Goal: Browse casually: Explore the website without a specific task or goal

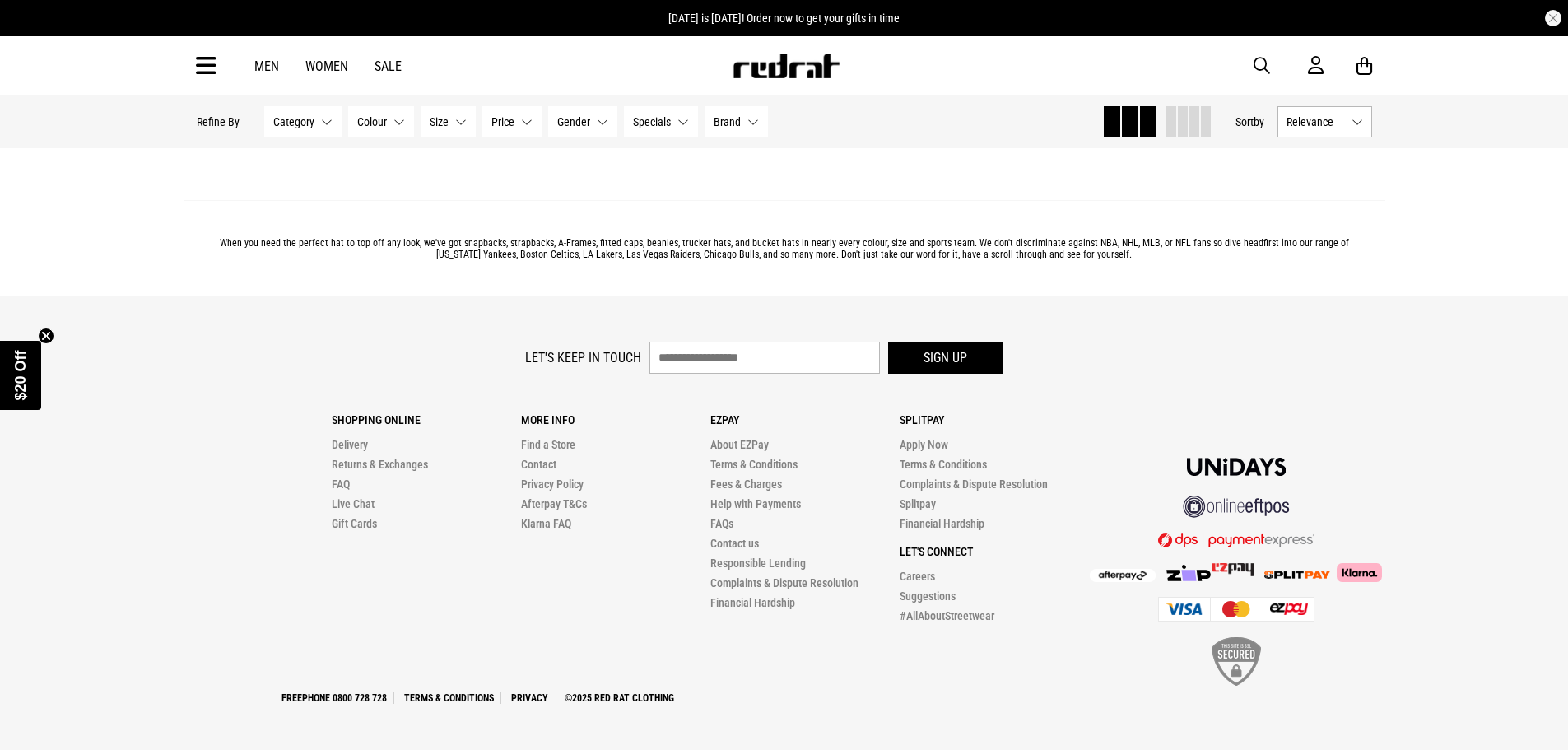
scroll to position [5022, 0]
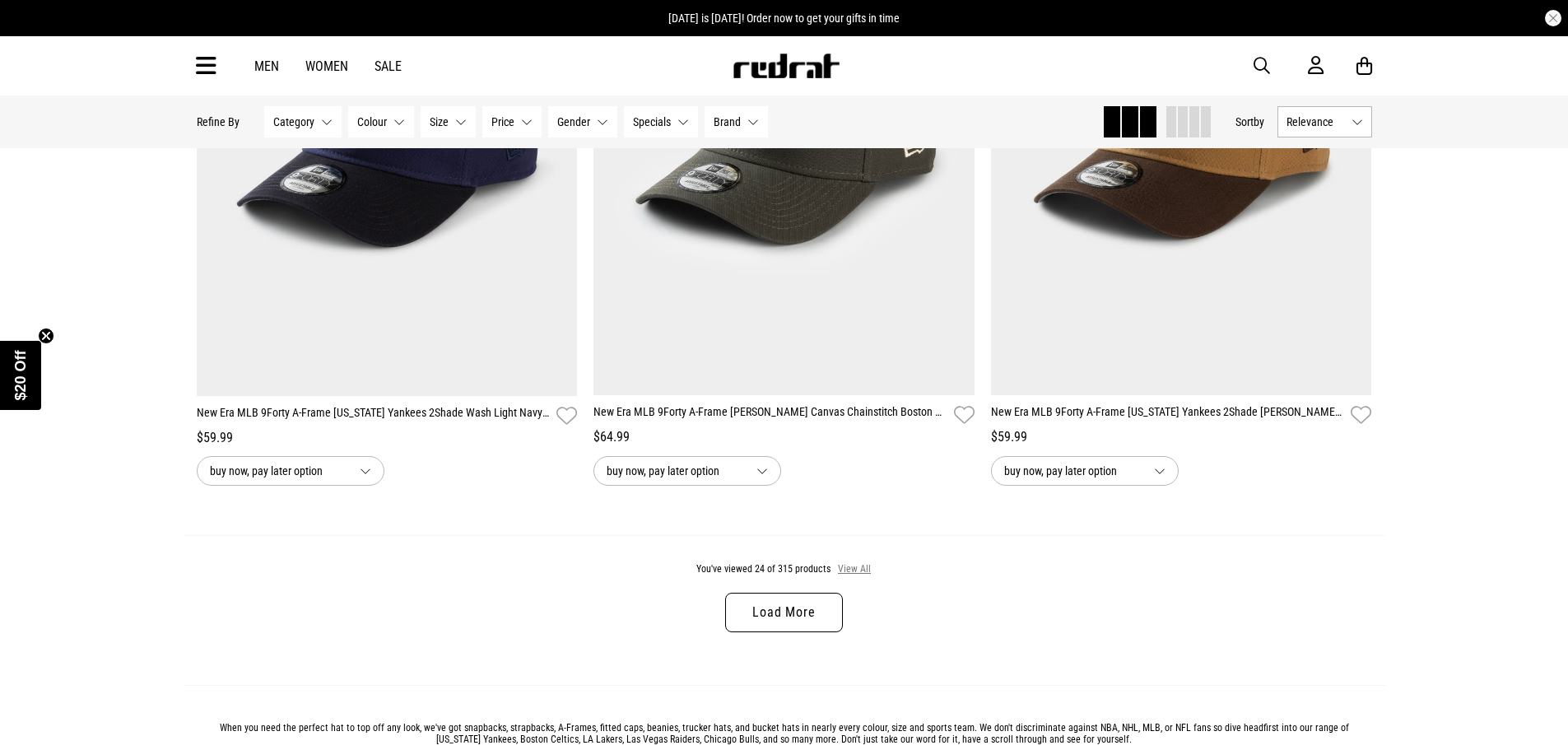
click at [841, 575] on button "View All" at bounding box center [854, 569] width 34 height 15
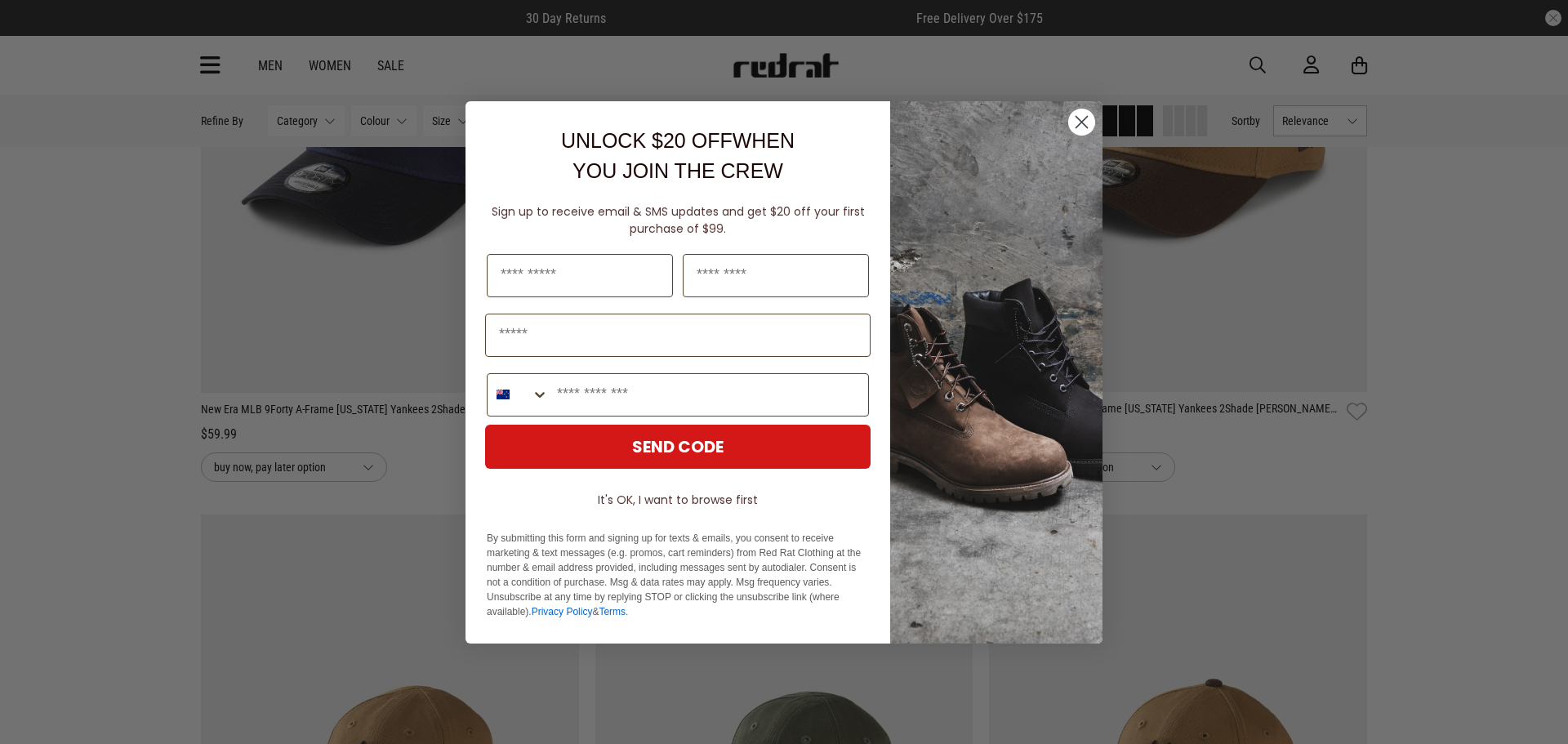
click at [1079, 120] on circle "Close dialog" at bounding box center [1082, 121] width 27 height 27
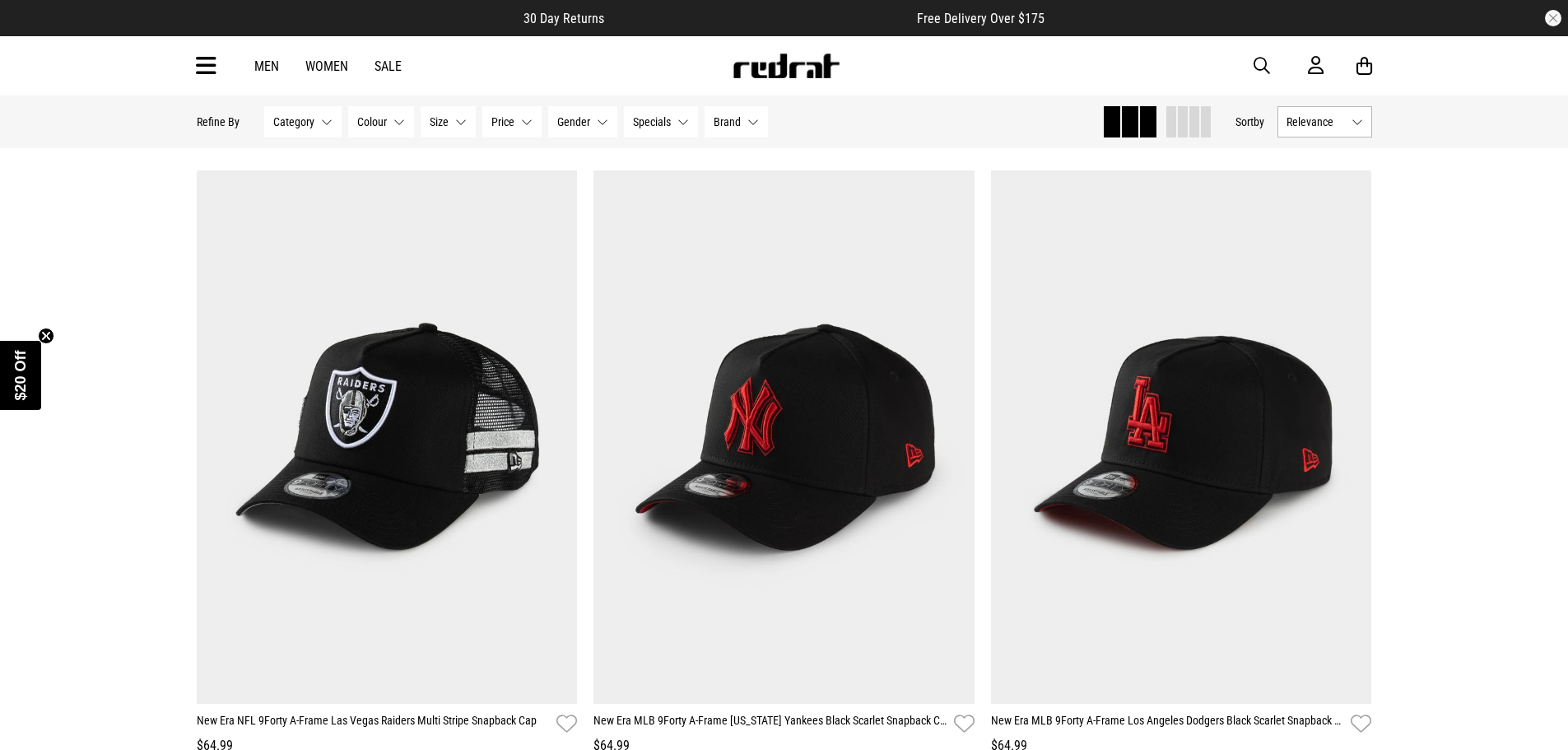
scroll to position [10042, 0]
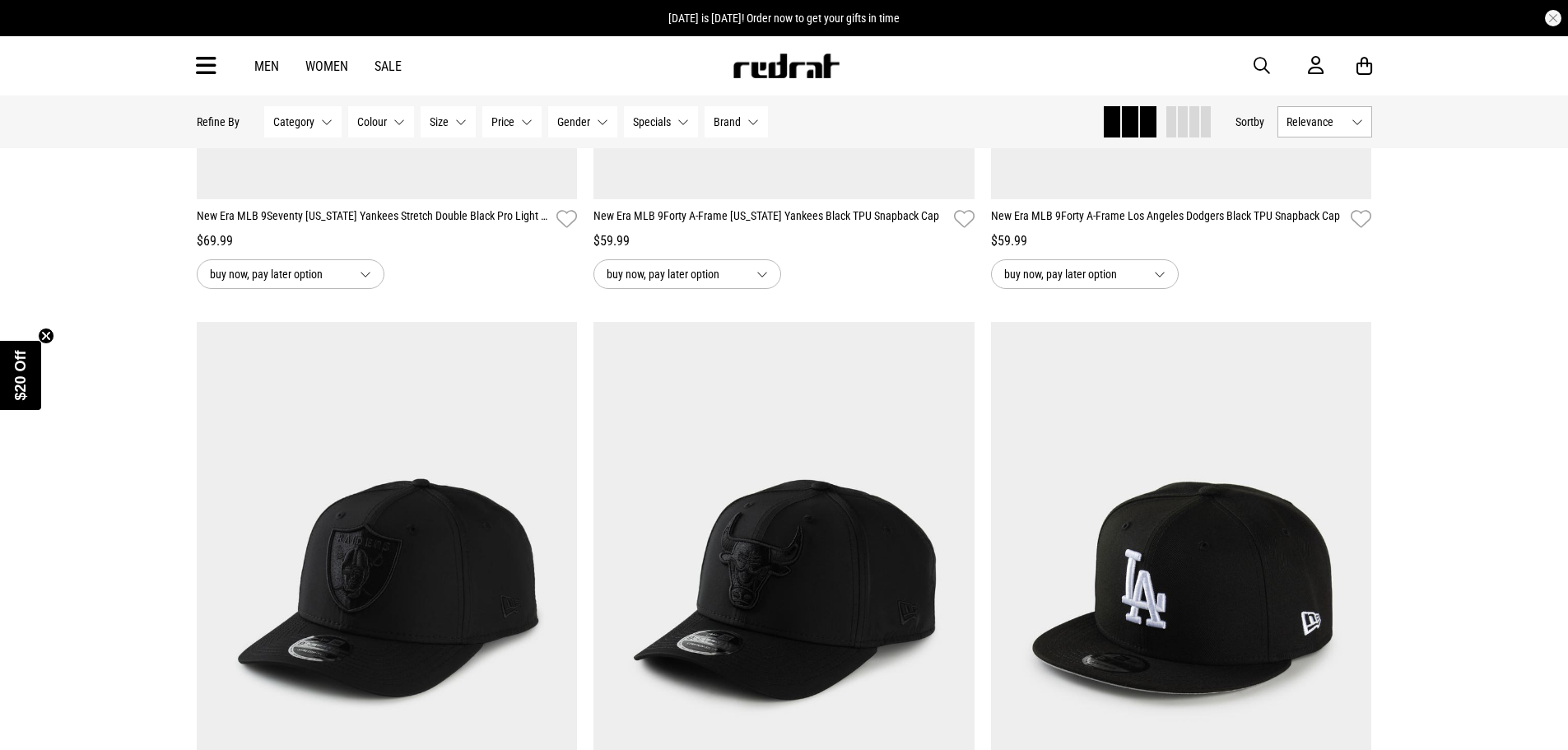
scroll to position [13334, 0]
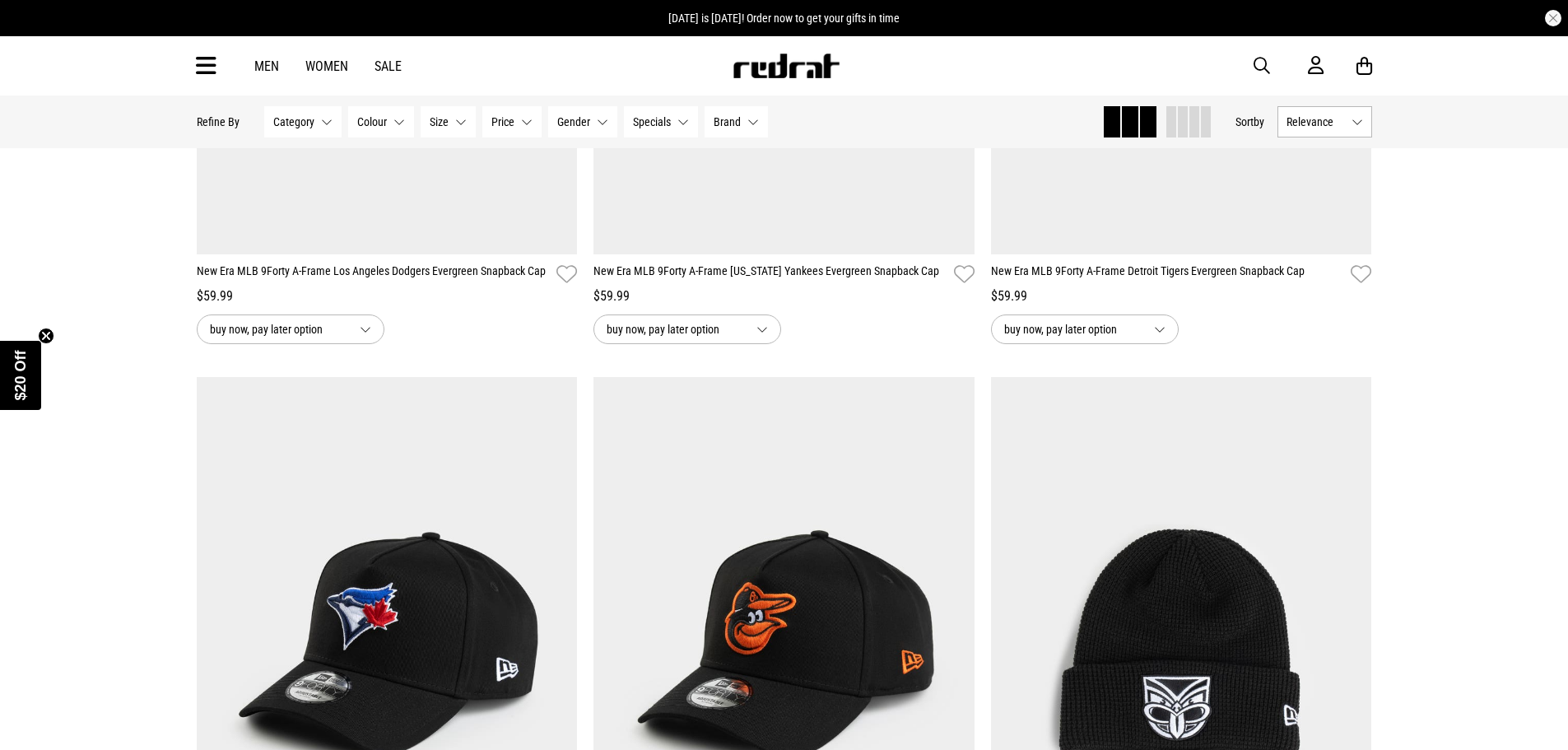
scroll to position [19918, 0]
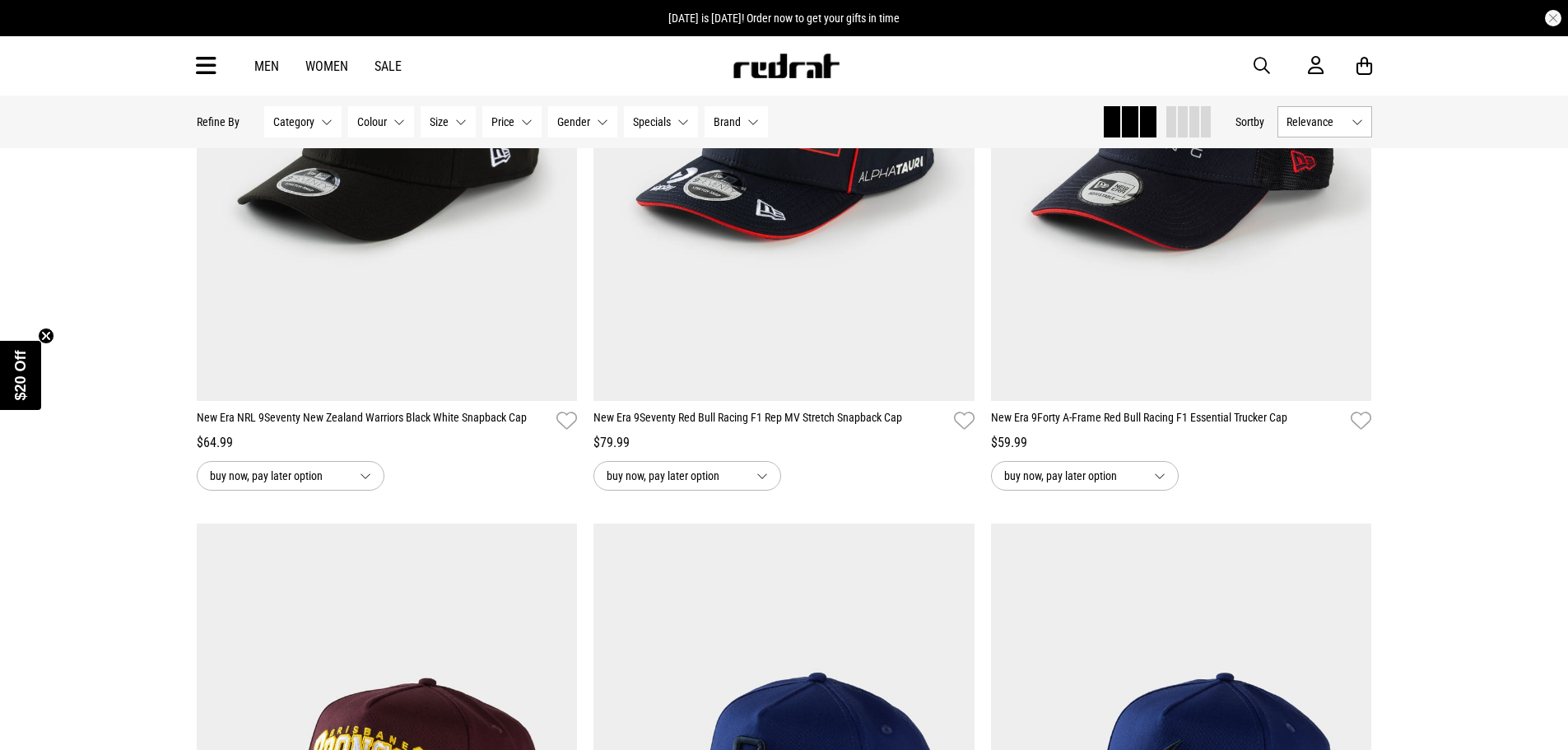
scroll to position [23869, 0]
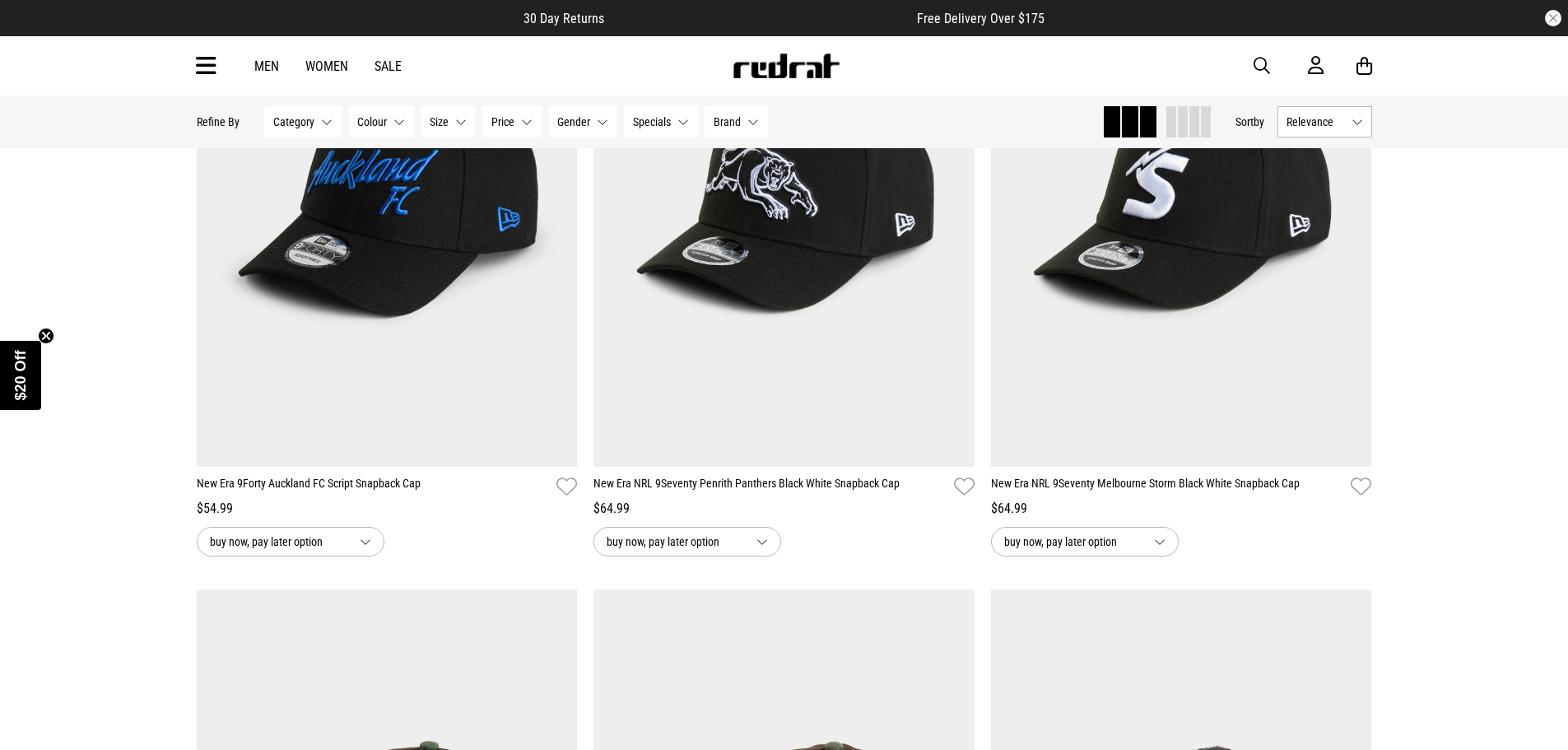
scroll to position [27820, 0]
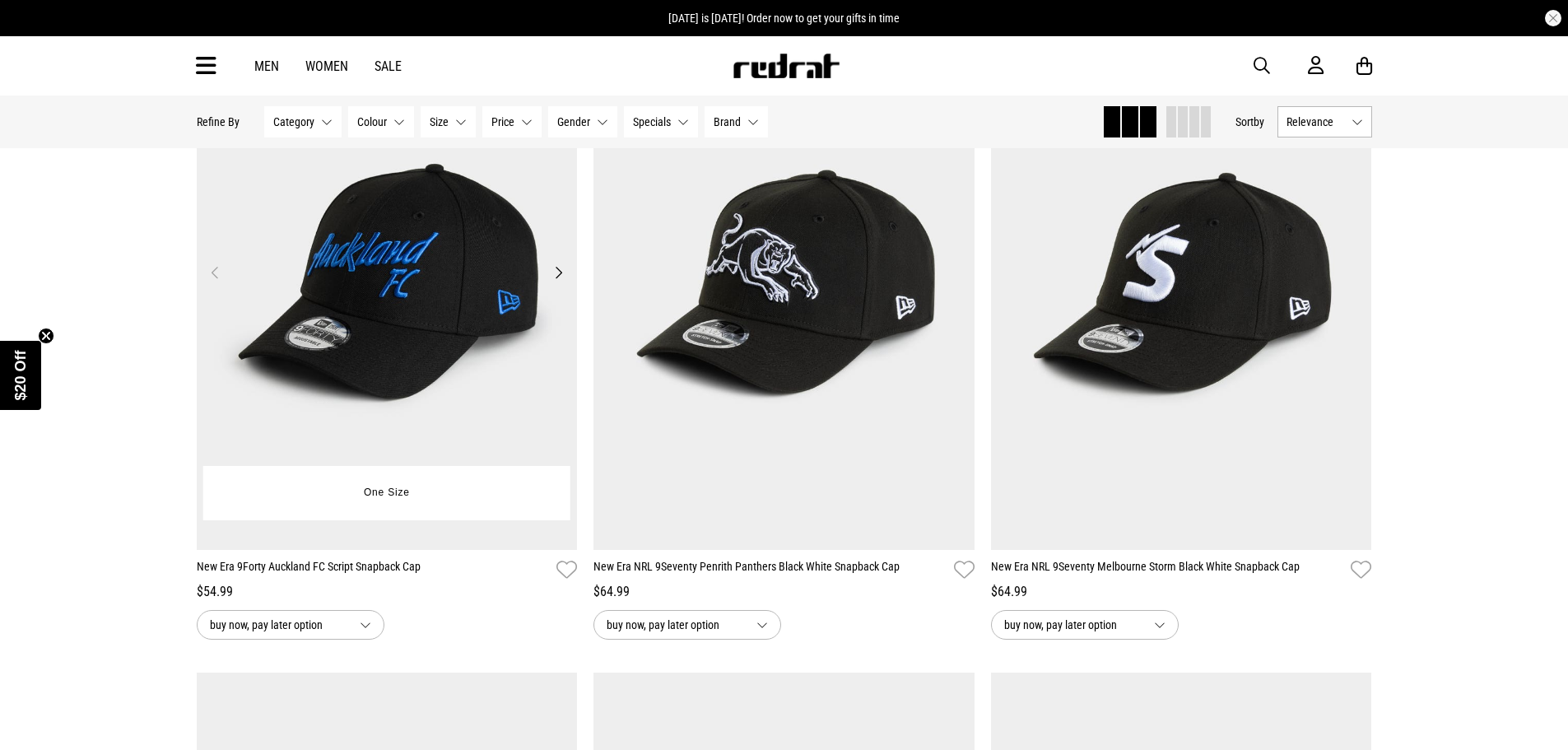
click at [557, 282] on button "Next" at bounding box center [559, 272] width 21 height 20
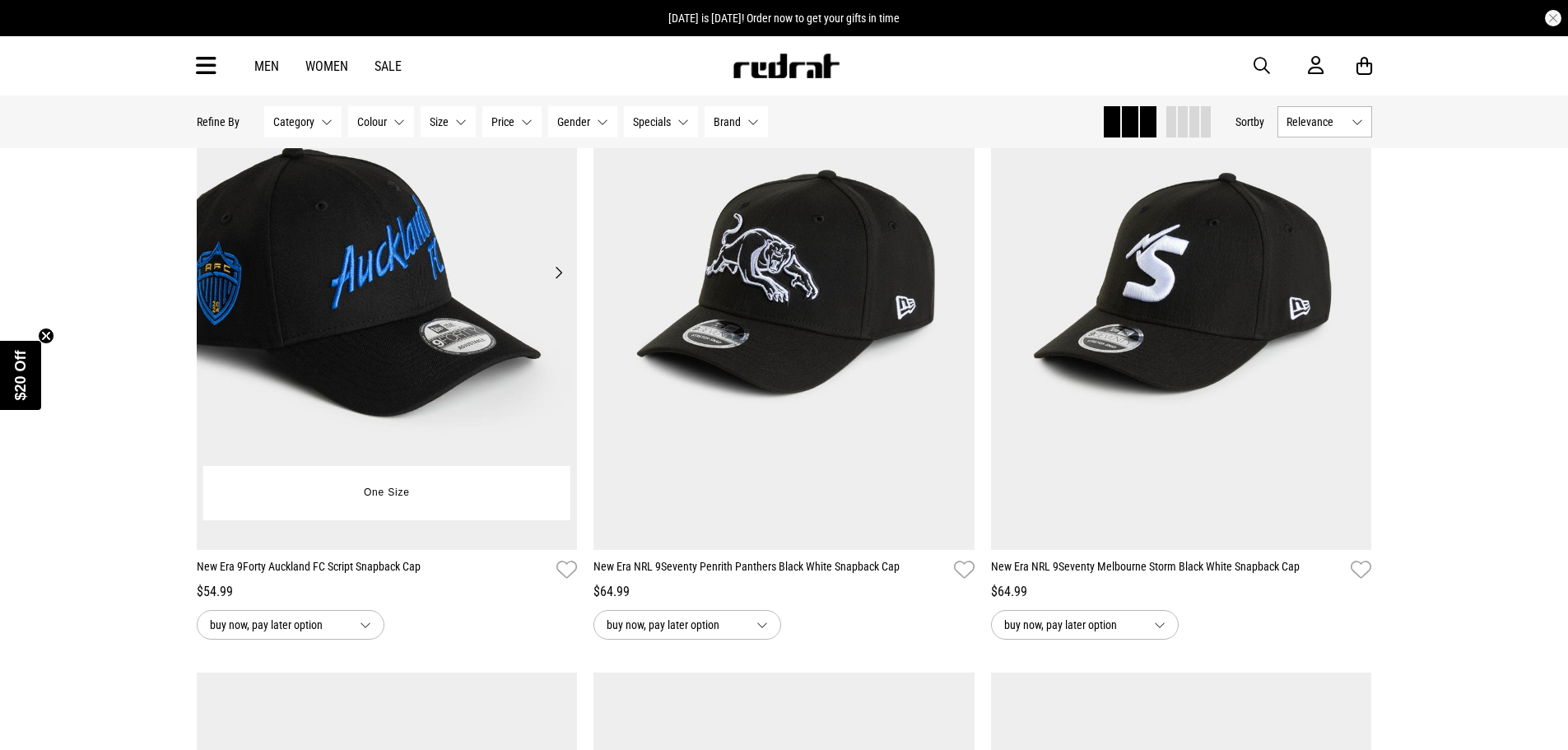
click at [557, 282] on button "Next" at bounding box center [559, 272] width 21 height 20
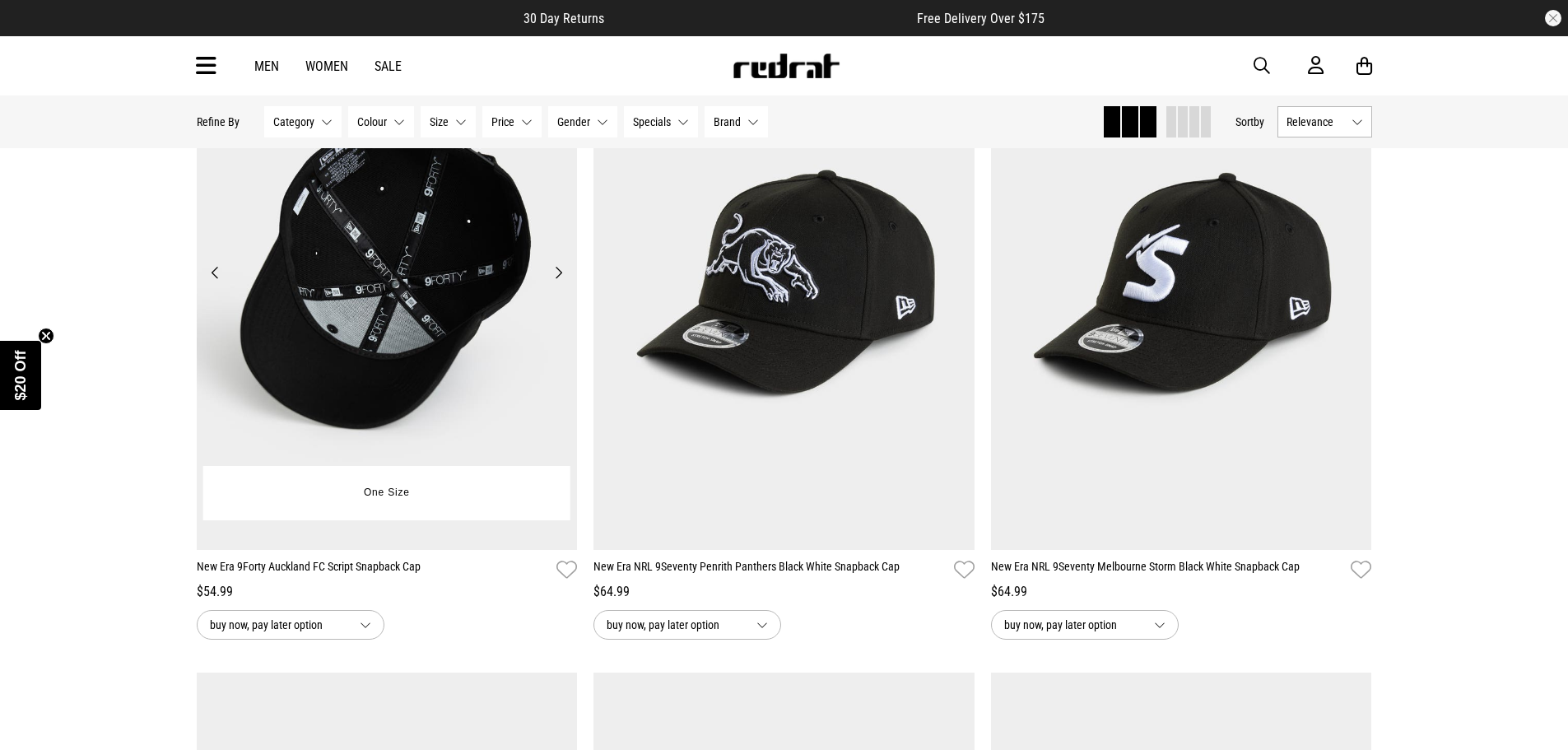
click at [557, 282] on button "Next" at bounding box center [559, 272] width 21 height 20
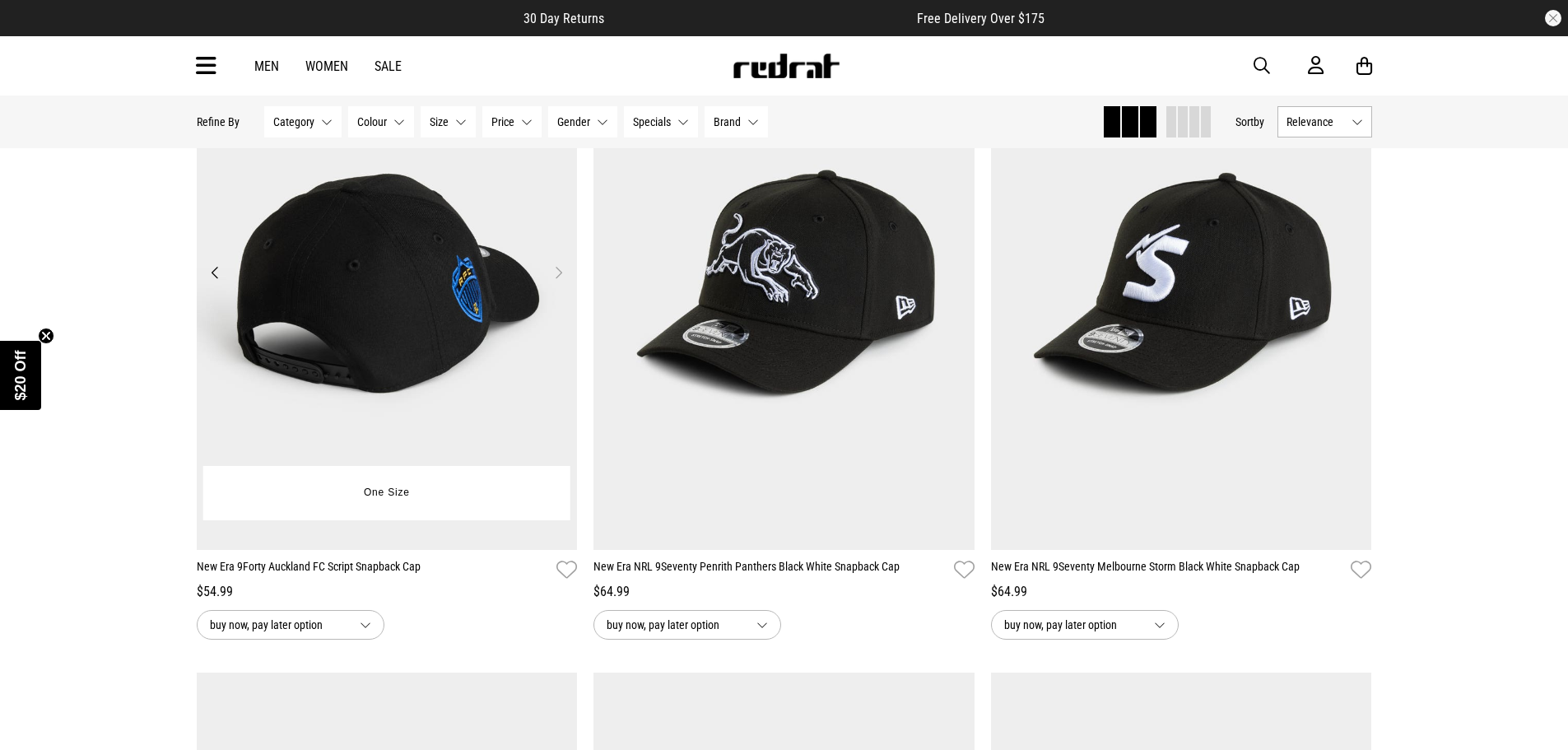
click at [557, 282] on button "Next" at bounding box center [559, 272] width 21 height 20
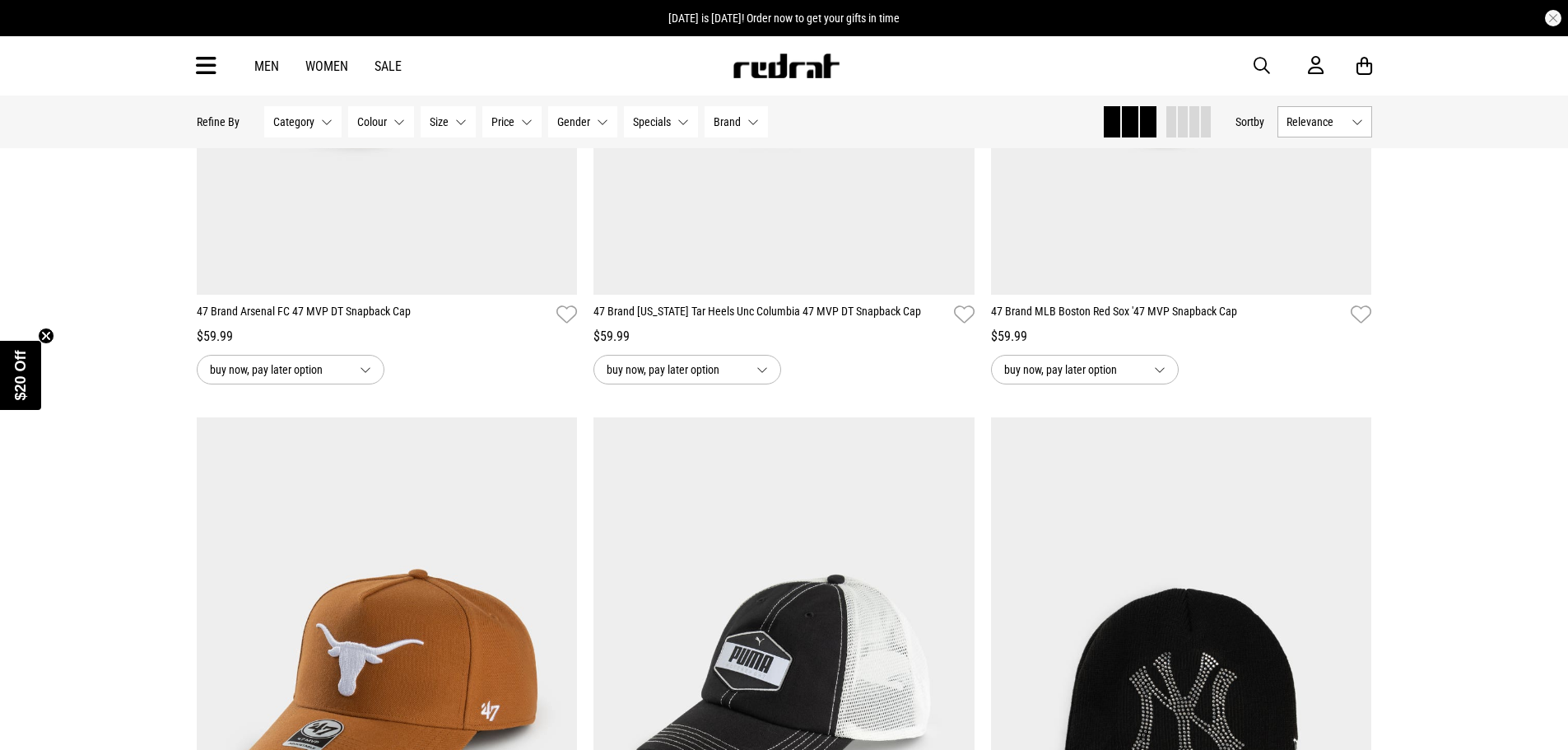
scroll to position [30371, 0]
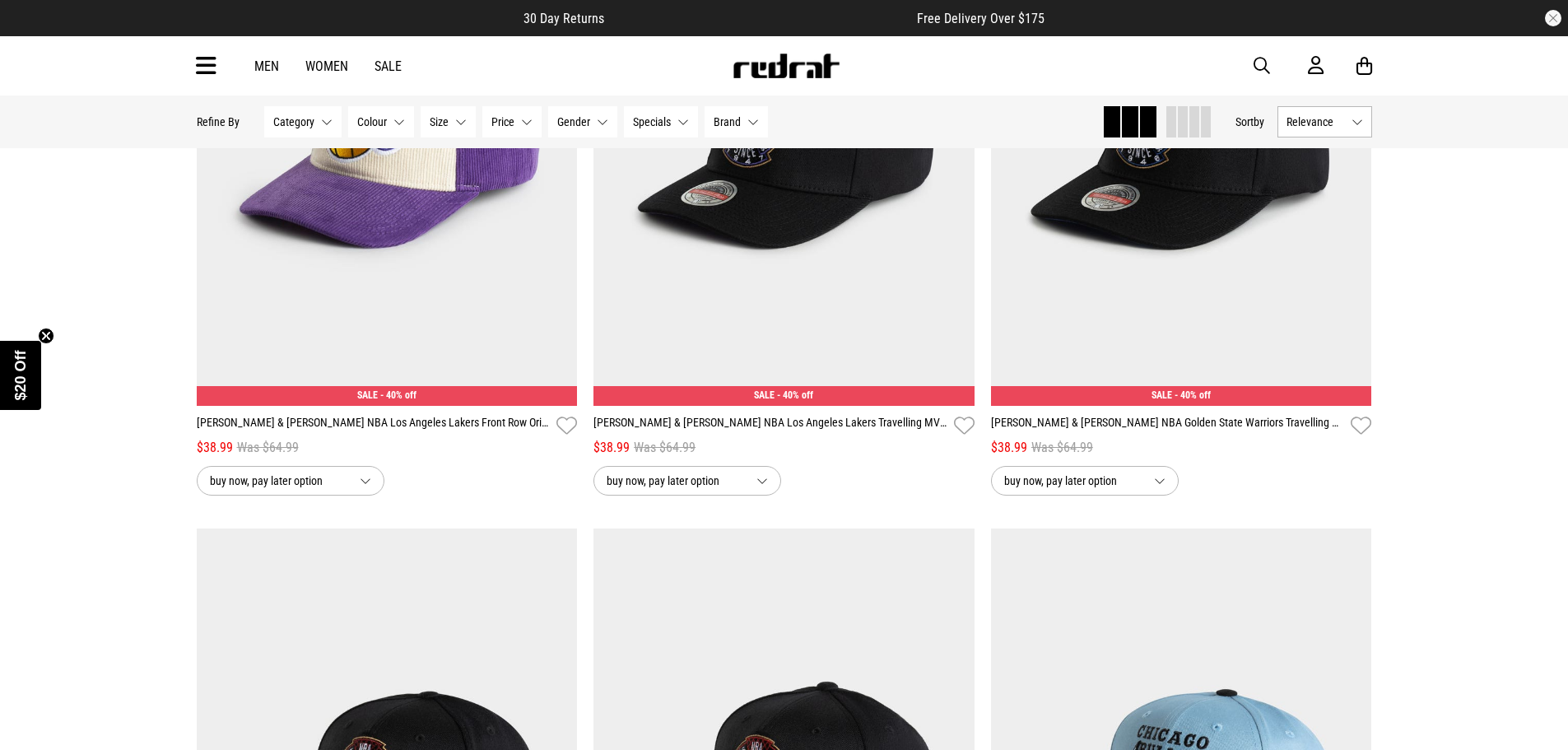
scroll to position [42881, 0]
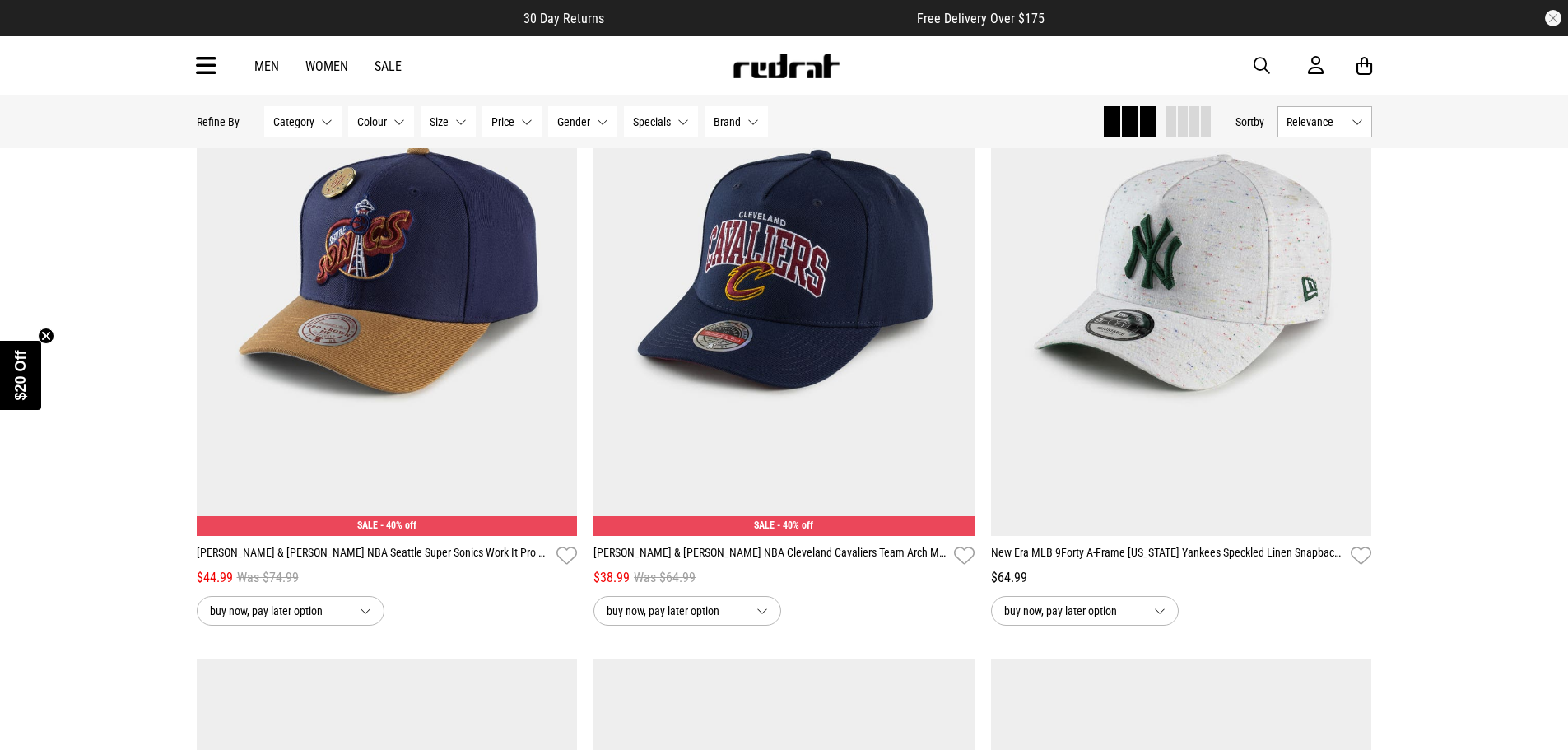
scroll to position [52099, 0]
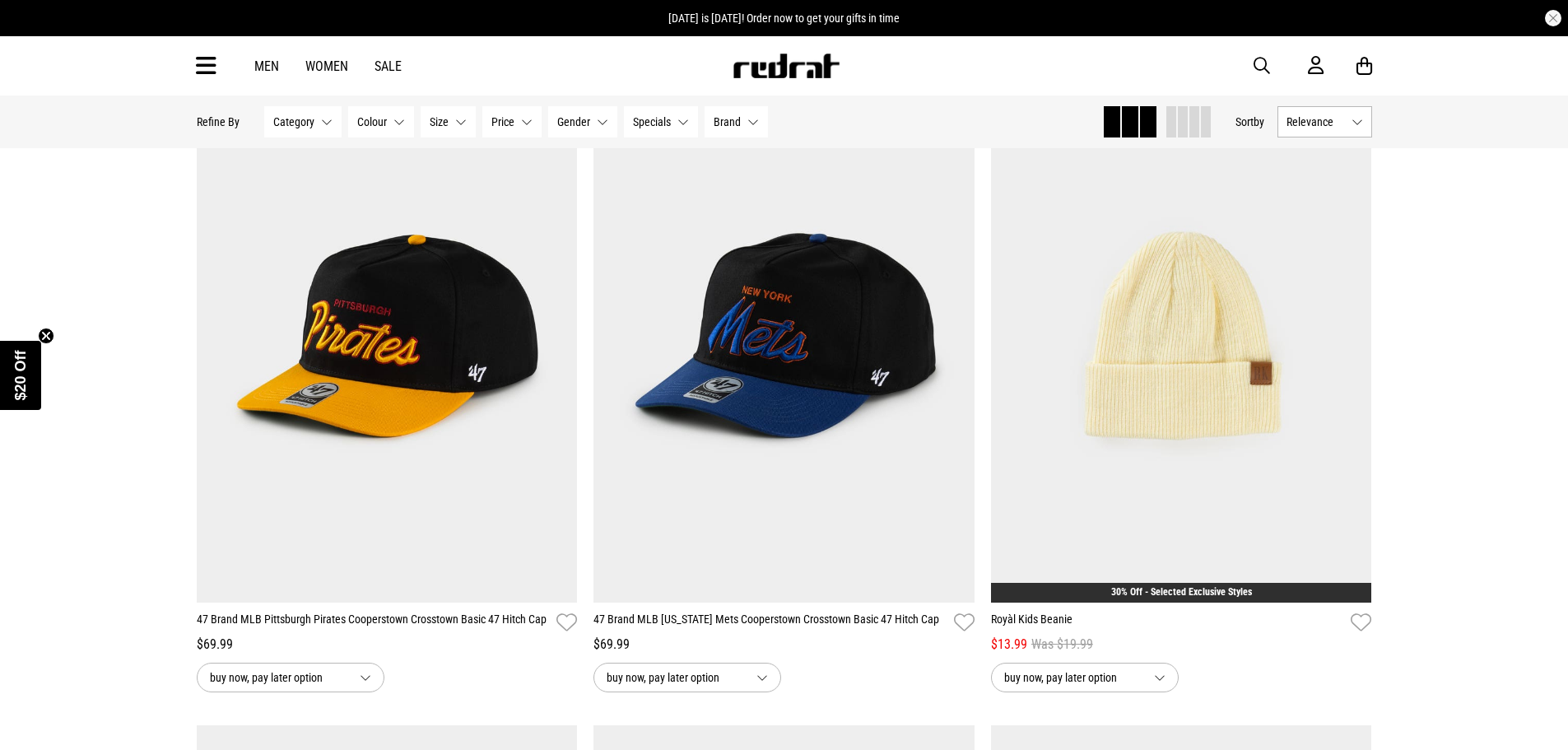
scroll to position [55391, 0]
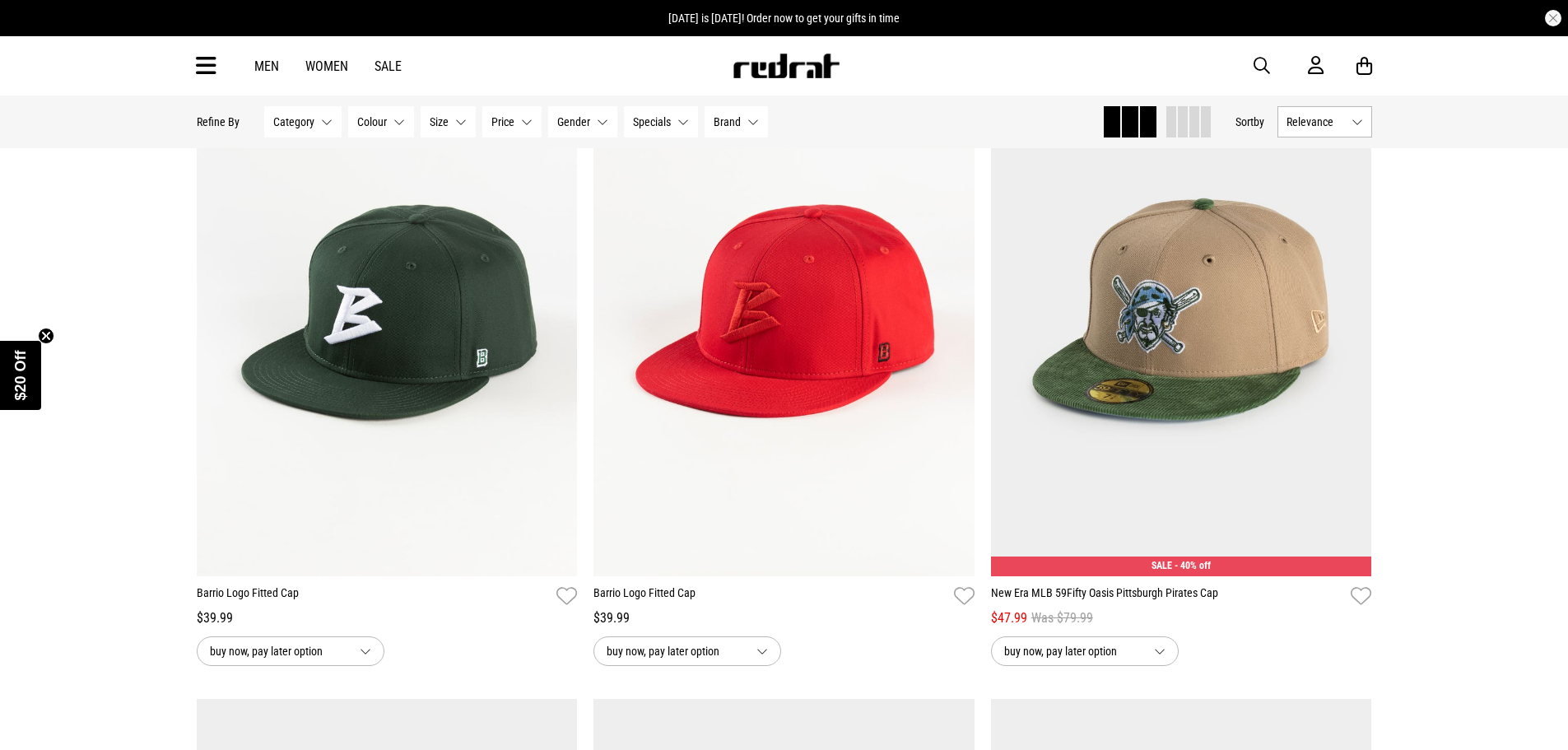
scroll to position [62634, 0]
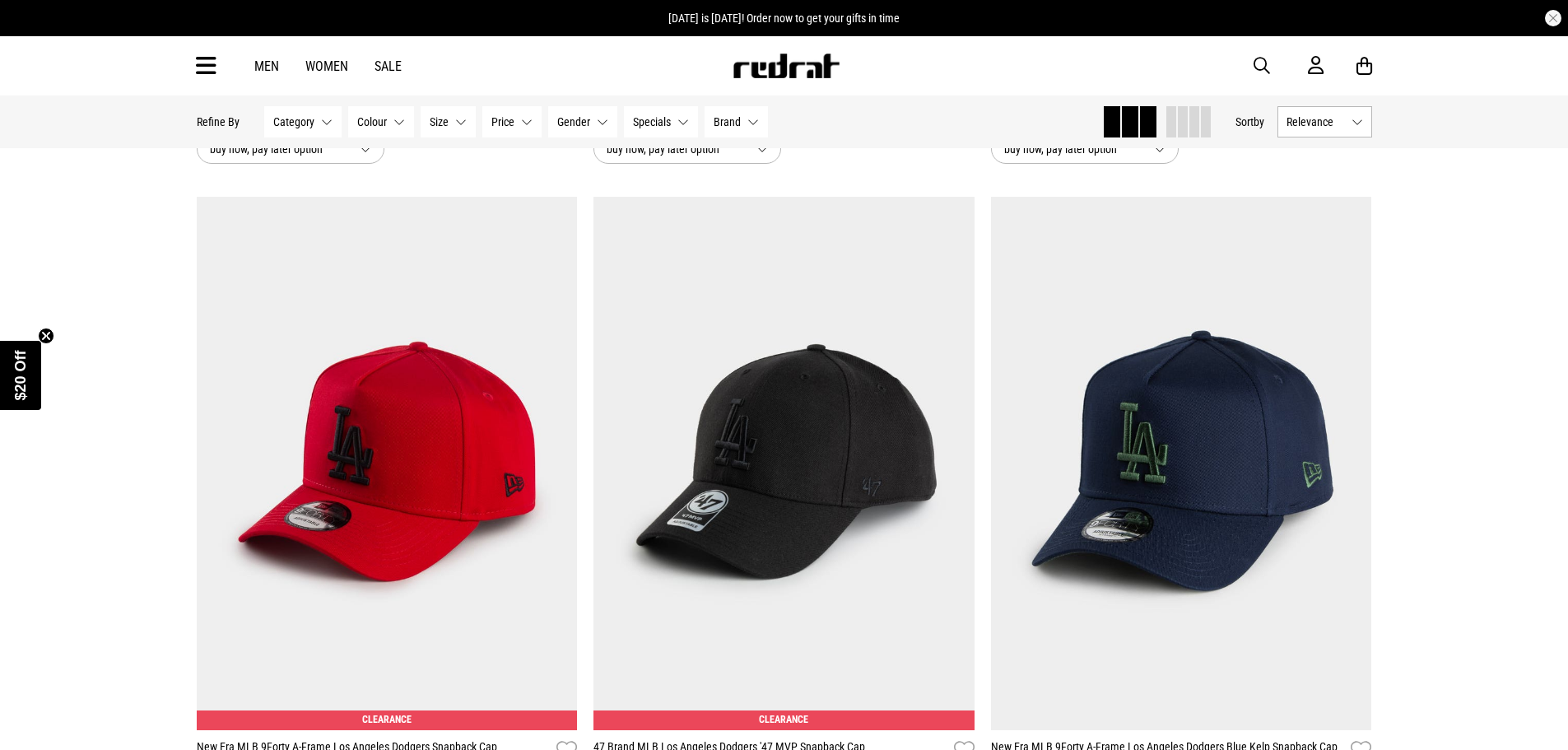
scroll to position [64609, 0]
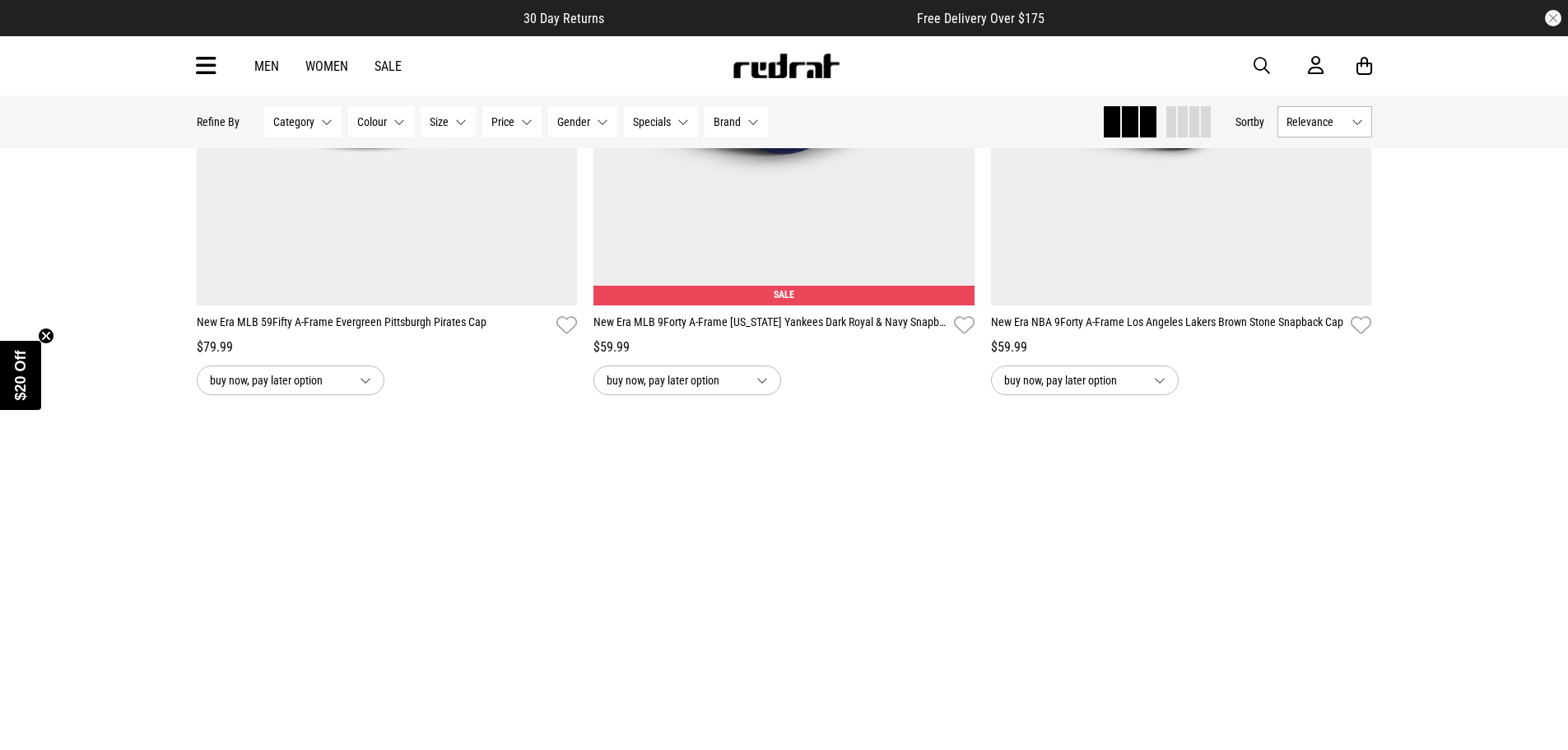
scroll to position [68489, 0]
